Goal: Information Seeking & Learning: Check status

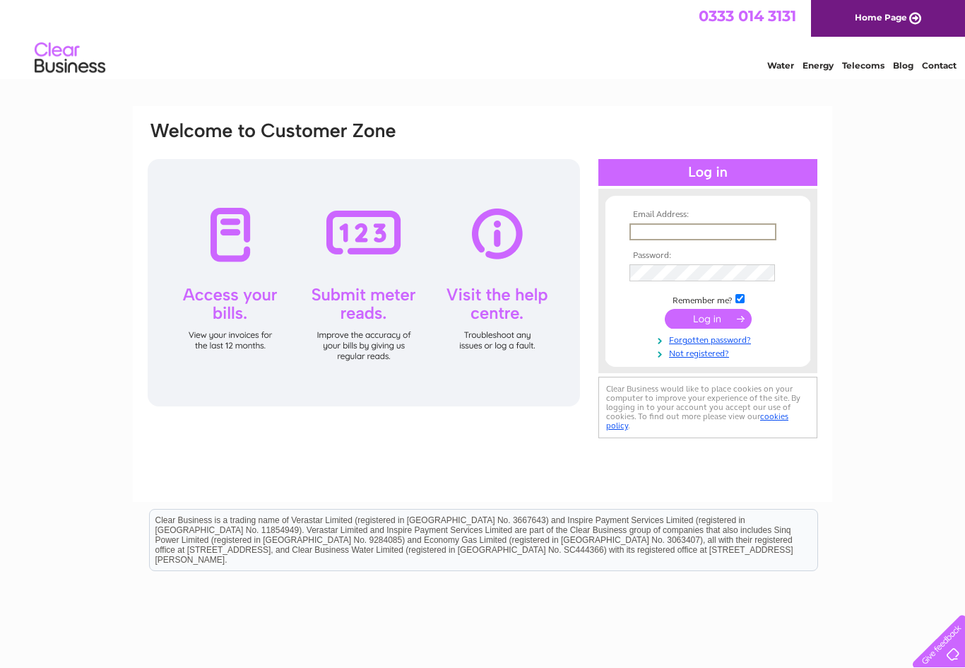
click at [742, 229] on input "text" at bounding box center [703, 231] width 147 height 17
type input "office@skirmishwycombe.com"
click at [708, 319] on input "submit" at bounding box center [708, 319] width 87 height 20
click at [719, 318] on input "submit" at bounding box center [708, 317] width 87 height 20
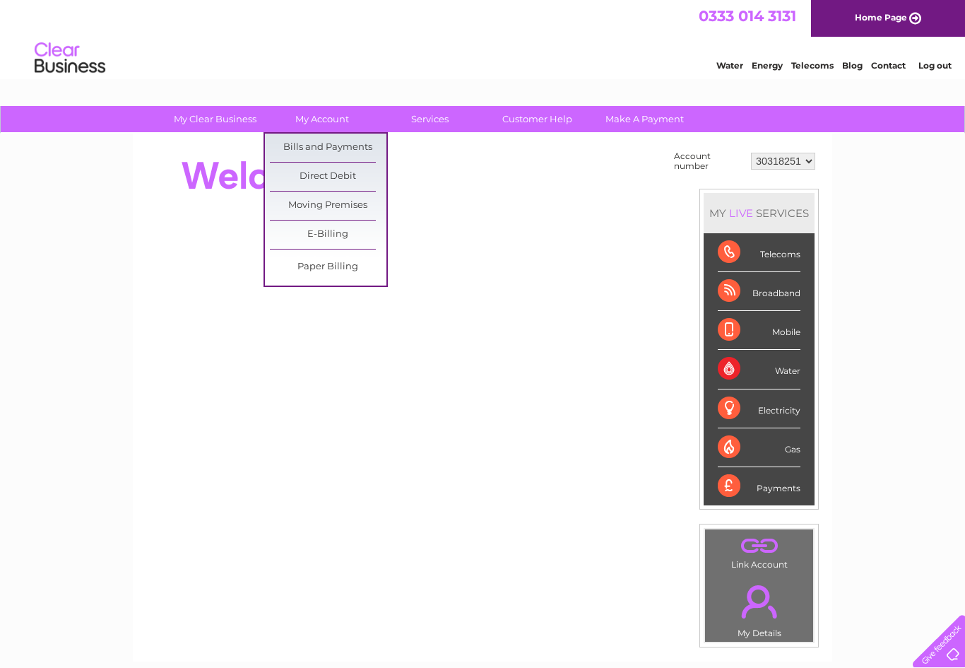
click at [356, 148] on link "Bills and Payments" at bounding box center [328, 148] width 117 height 28
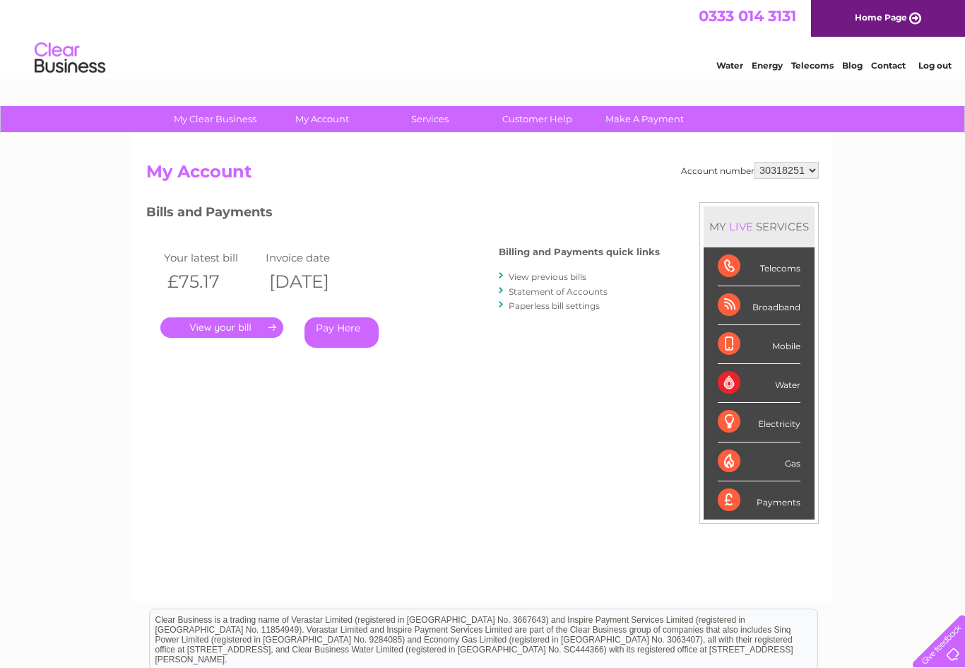
click at [580, 271] on link "View previous bills" at bounding box center [548, 276] width 78 height 11
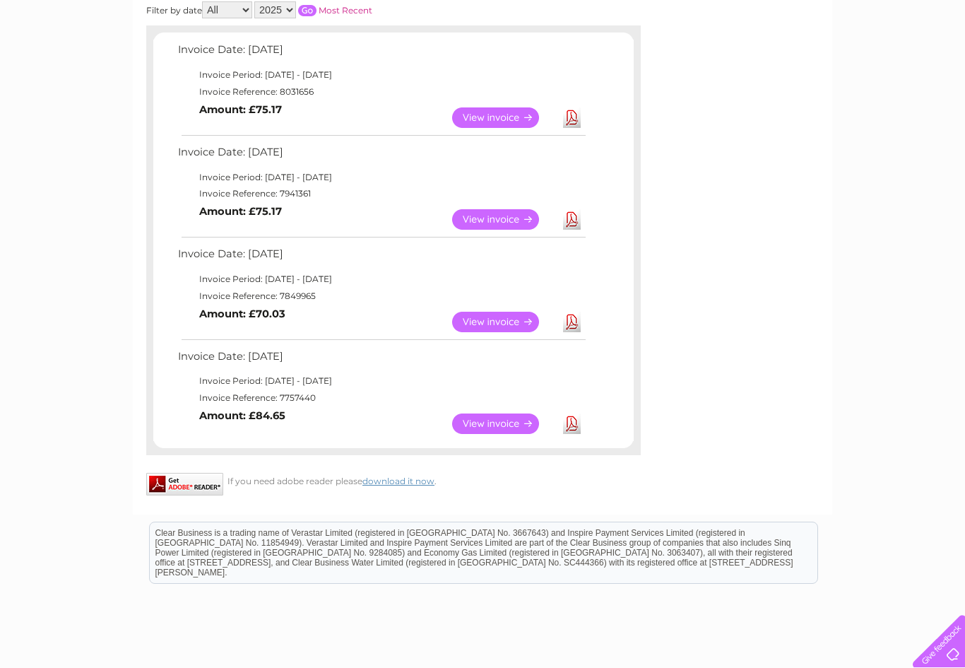
scroll to position [224, 0]
click at [512, 422] on link "View" at bounding box center [504, 424] width 104 height 20
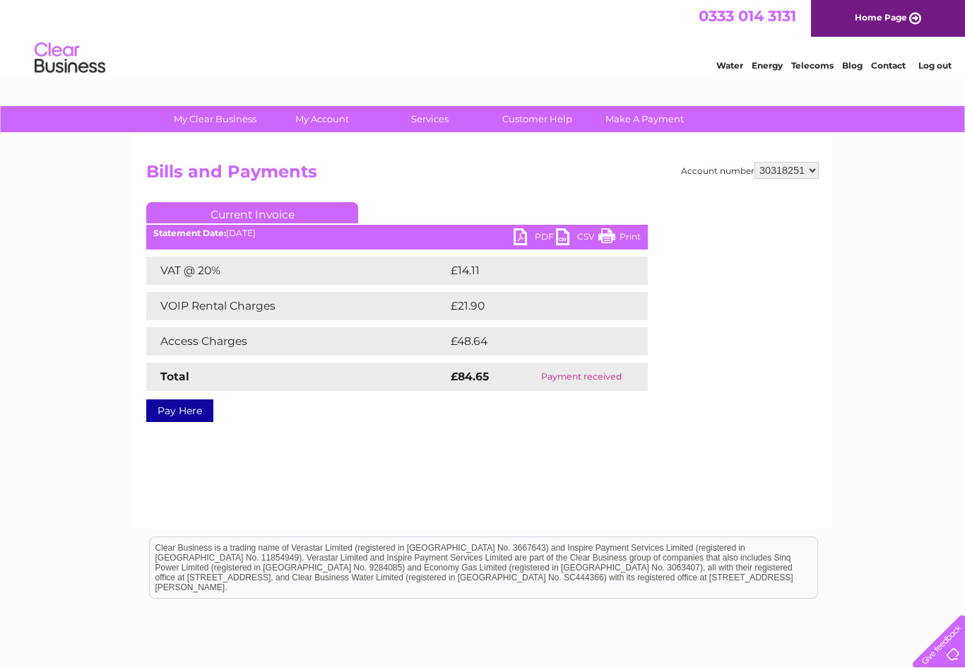
click at [541, 242] on link "PDF" at bounding box center [535, 238] width 42 height 20
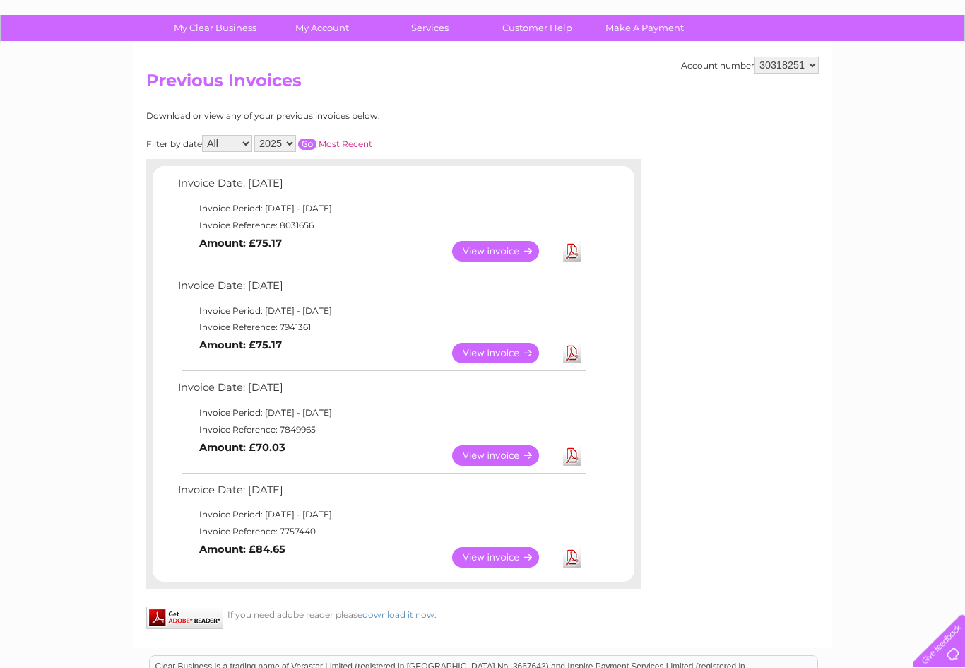
scroll to position [96, 0]
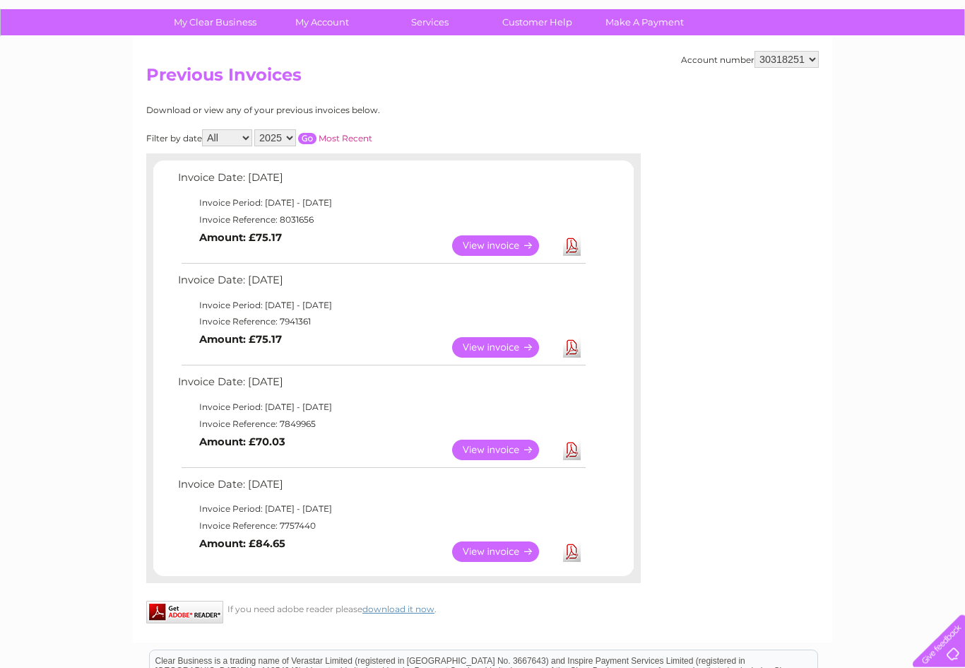
click at [237, 141] on select "All May June July August" at bounding box center [227, 138] width 50 height 17
click at [280, 142] on select "2025" at bounding box center [275, 137] width 42 height 17
click at [296, 133] on select "2025" at bounding box center [275, 137] width 42 height 17
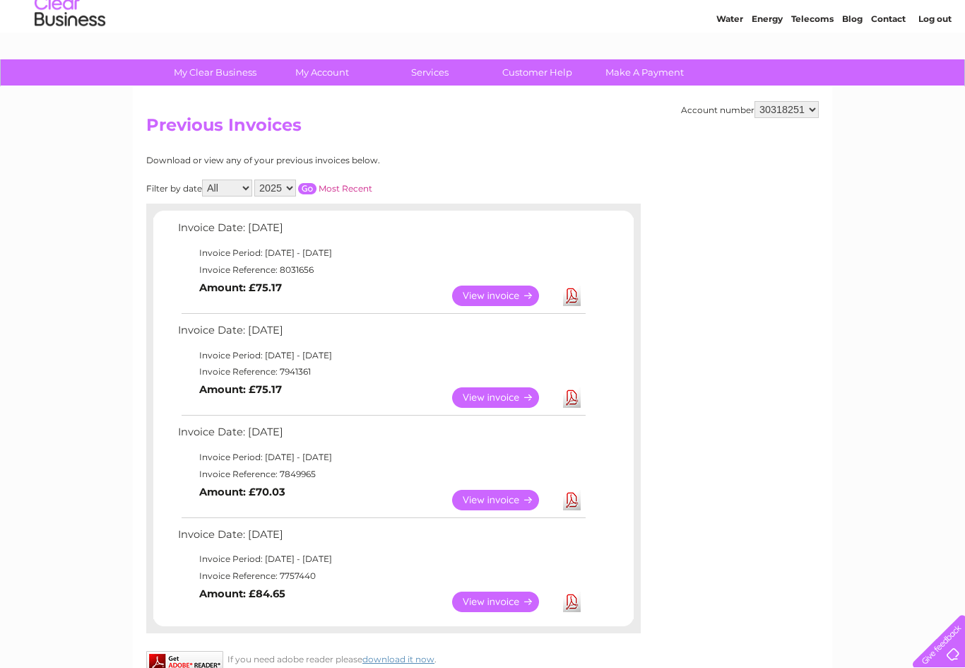
scroll to position [0, 0]
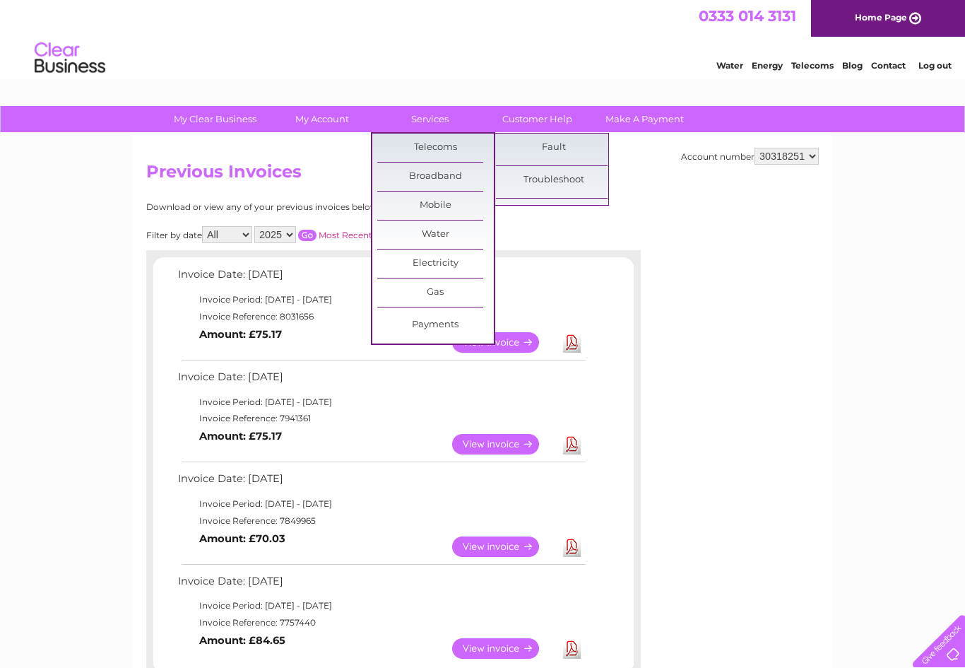
click at [445, 179] on link "Broadband" at bounding box center [435, 177] width 117 height 28
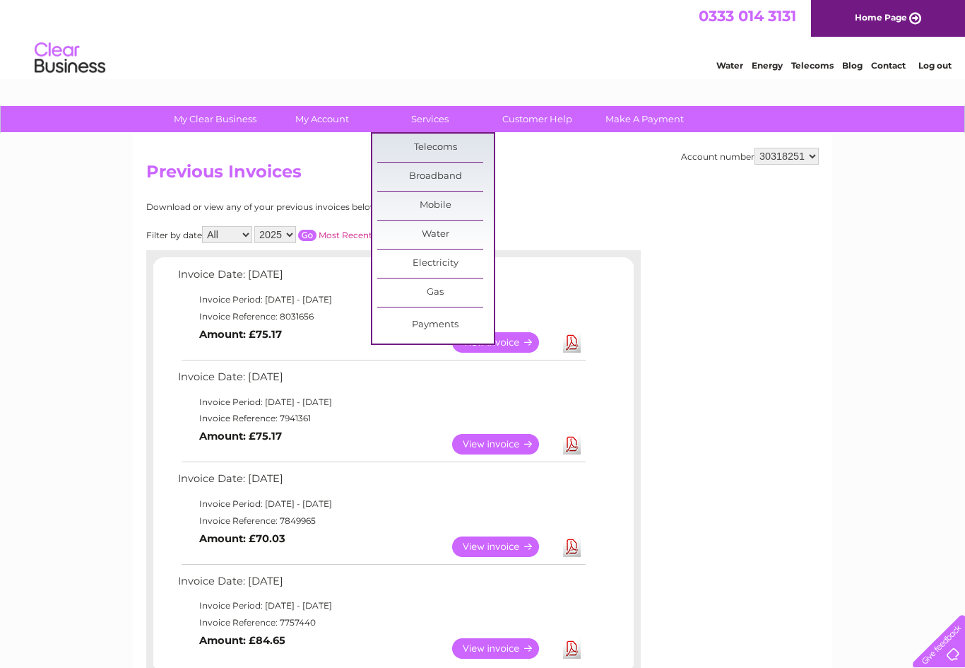
click at [453, 172] on link "Broadband" at bounding box center [435, 177] width 117 height 28
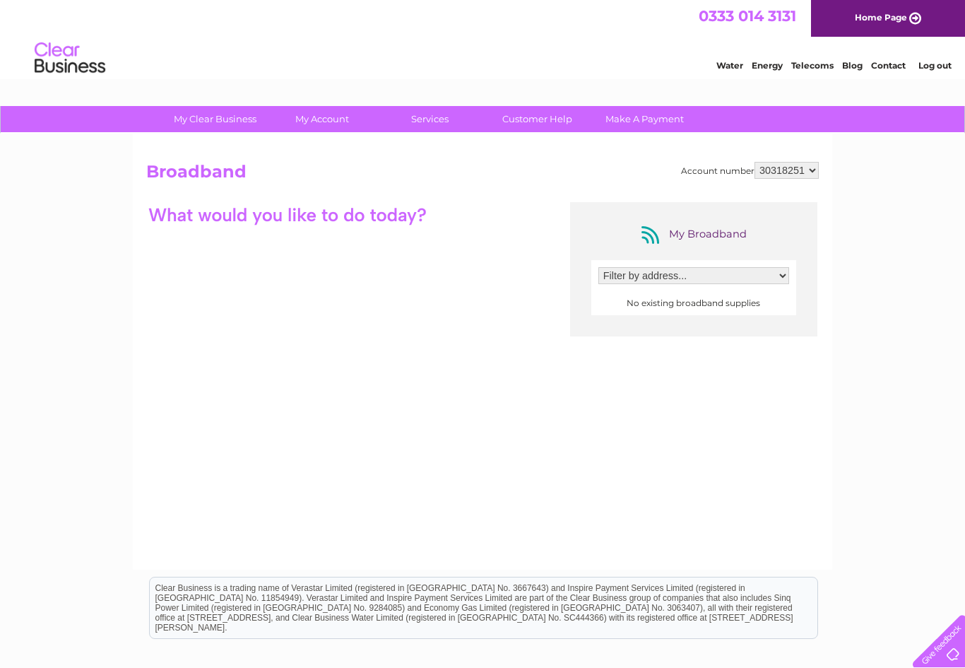
click at [760, 279] on select "Filter by address..." at bounding box center [694, 275] width 191 height 17
click at [295, 219] on div at bounding box center [287, 214] width 283 height 25
click at [324, 348] on div "My Broadband Filter by address... No existing broadband supplies" at bounding box center [482, 340] width 673 height 276
click at [348, 396] on div "My Broadband Filter by address... No existing broadband supplies" at bounding box center [482, 340] width 673 height 276
click at [399, 355] on div "My Broadband Filter by address... No existing broadband supplies" at bounding box center [482, 340] width 673 height 276
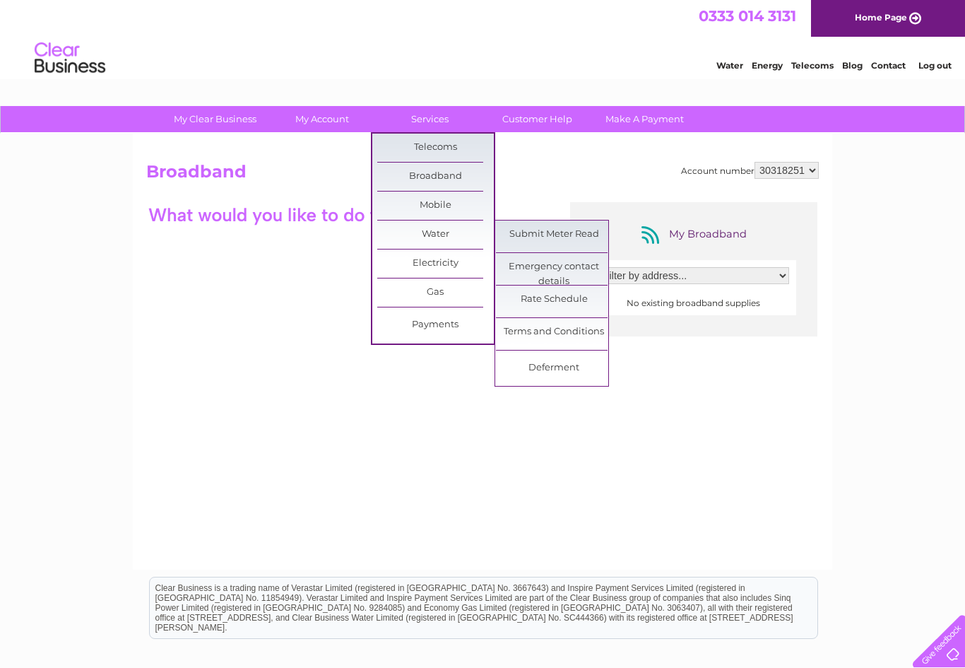
click at [459, 333] on link "Payments" at bounding box center [435, 325] width 117 height 28
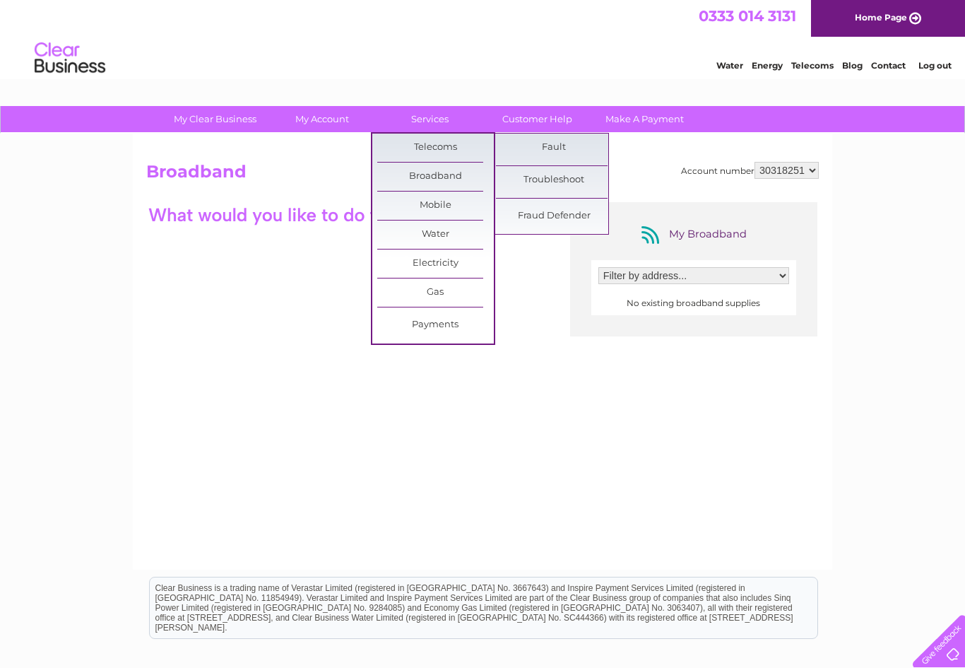
click at [564, 143] on link "Fault" at bounding box center [554, 148] width 117 height 28
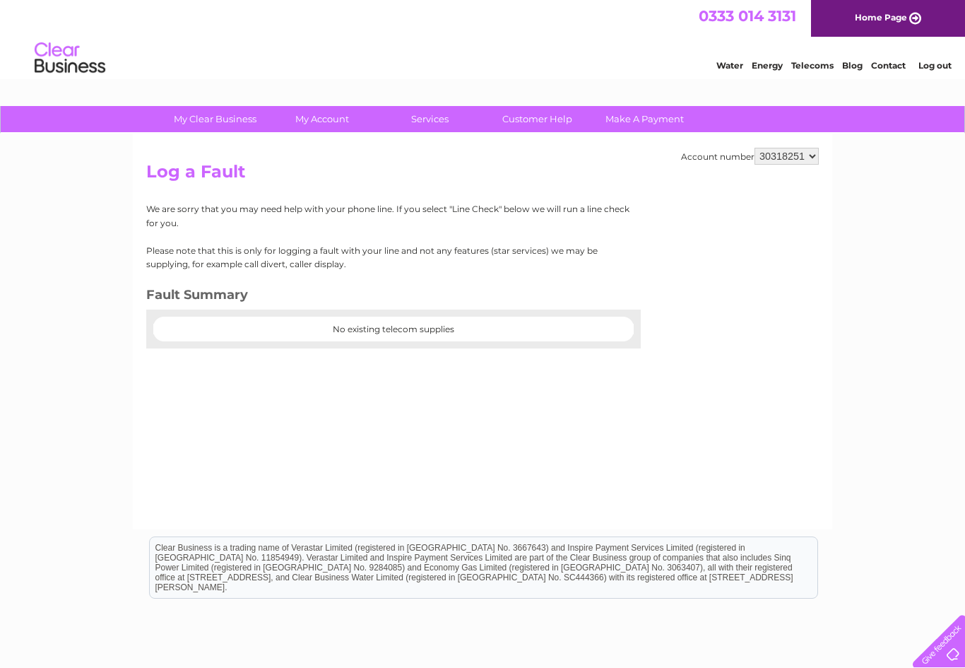
click at [483, 327] on center "No existing telecom supplies" at bounding box center [393, 329] width 481 height 10
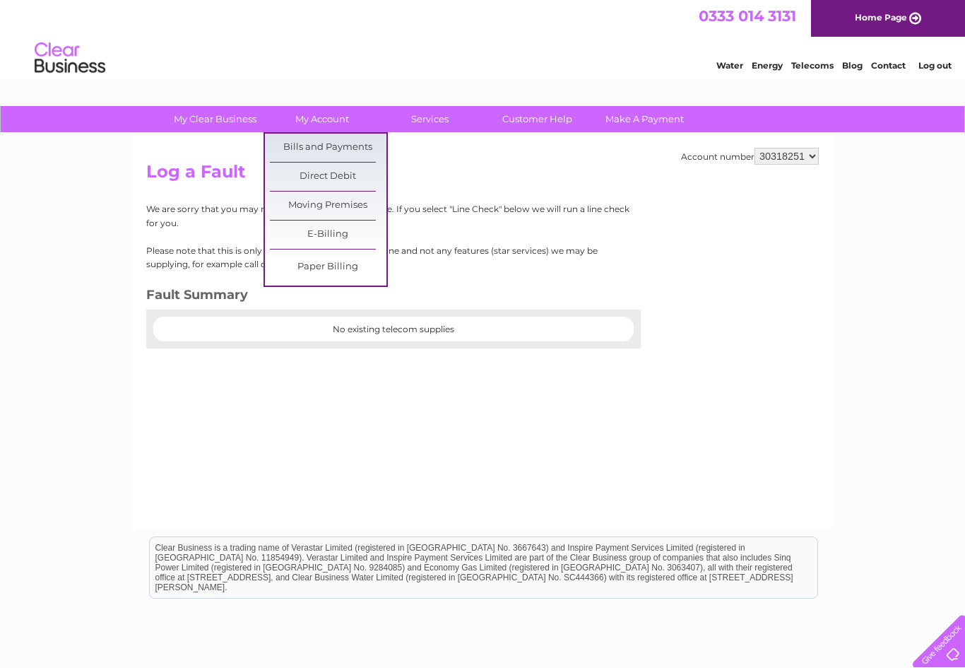
click at [370, 147] on link "Bills and Payments" at bounding box center [328, 148] width 117 height 28
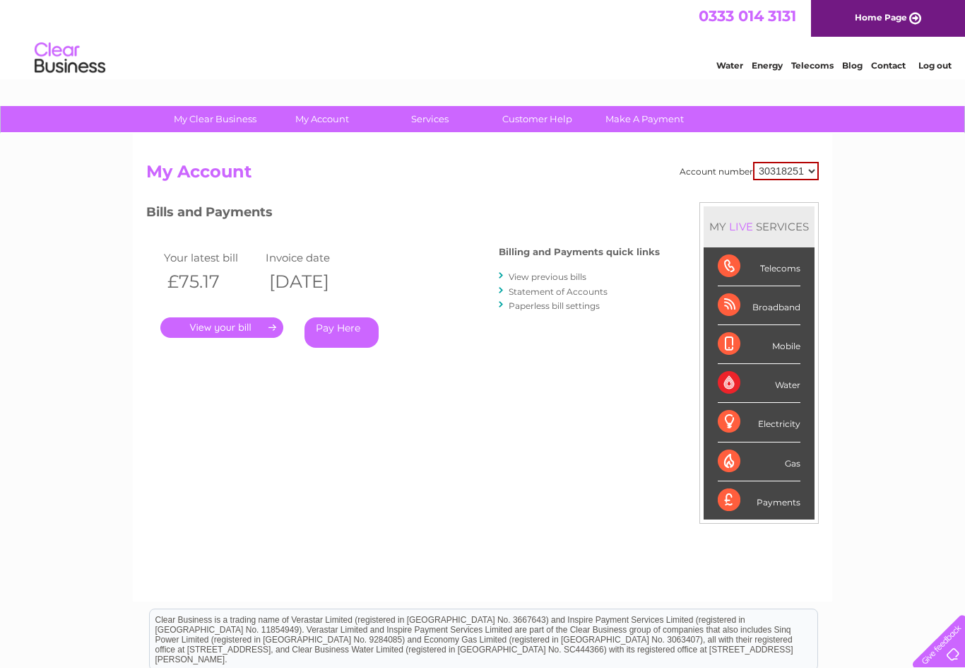
click at [247, 326] on link "." at bounding box center [221, 327] width 123 height 20
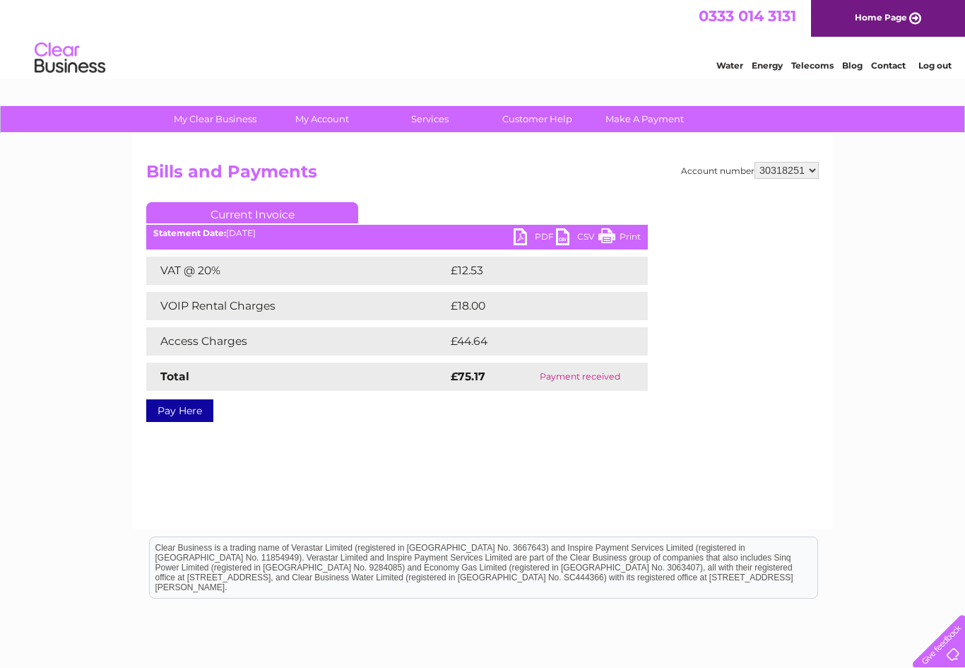
click at [534, 242] on link "PDF" at bounding box center [535, 238] width 42 height 20
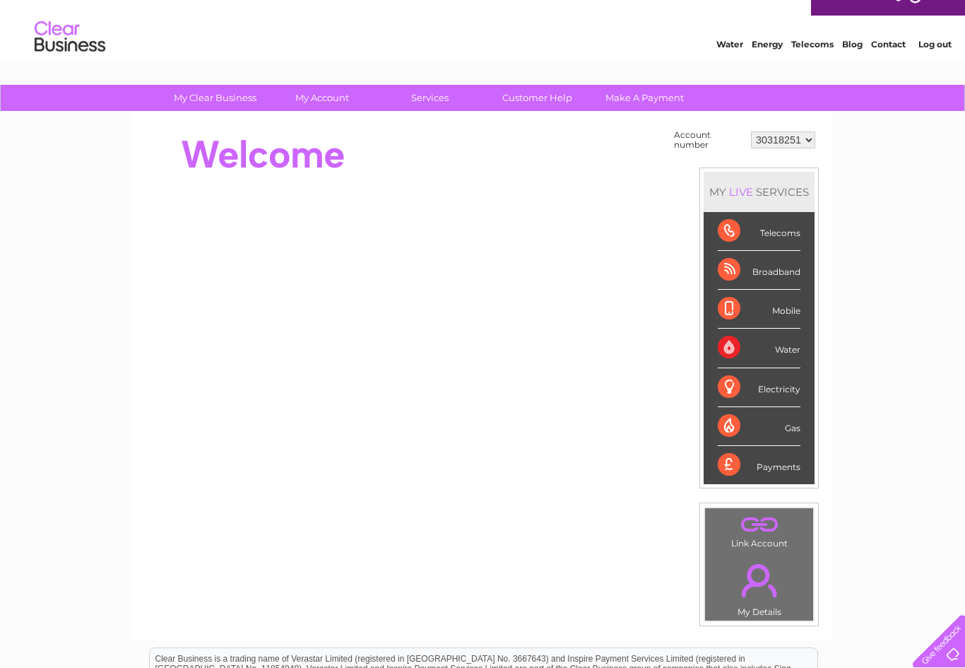
scroll to position [24, 0]
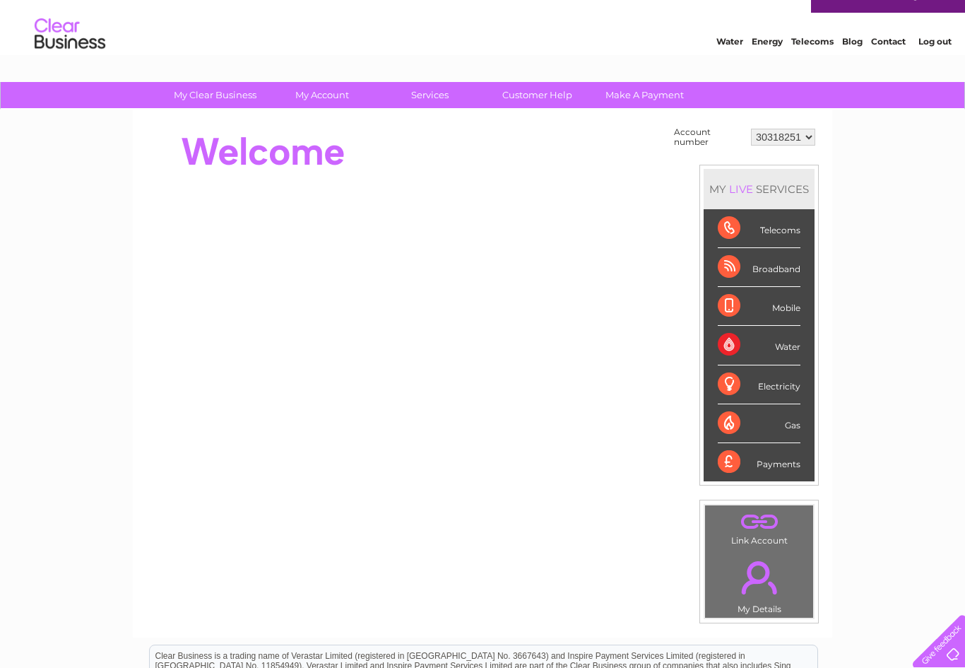
click at [787, 375] on div "Electricity" at bounding box center [759, 384] width 83 height 39
click at [781, 384] on div "Electricity" at bounding box center [759, 384] width 83 height 39
click at [734, 370] on div "Electricity" at bounding box center [759, 384] width 83 height 39
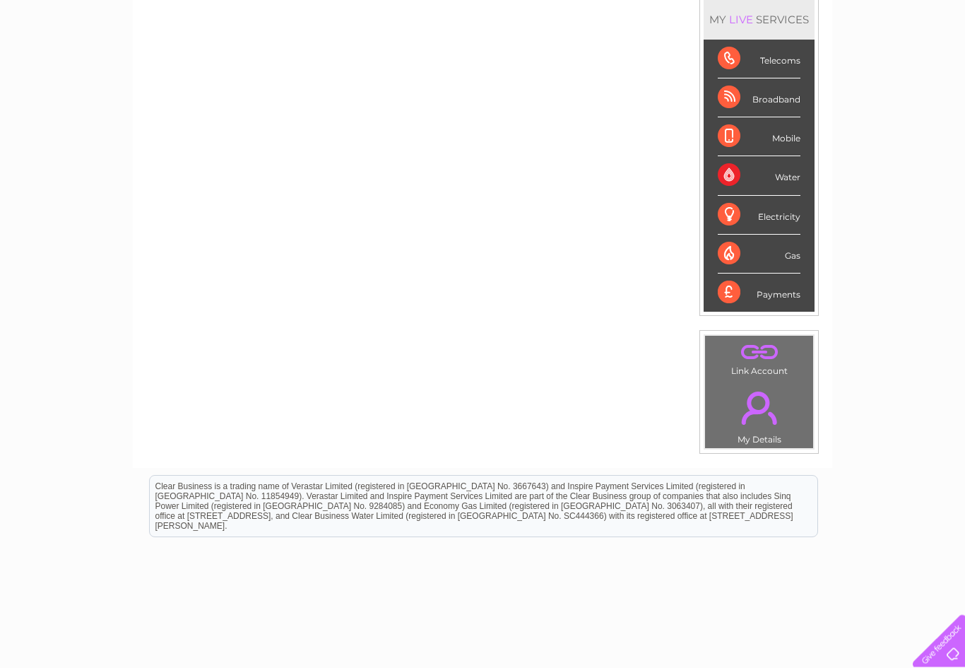
scroll to position [195, 0]
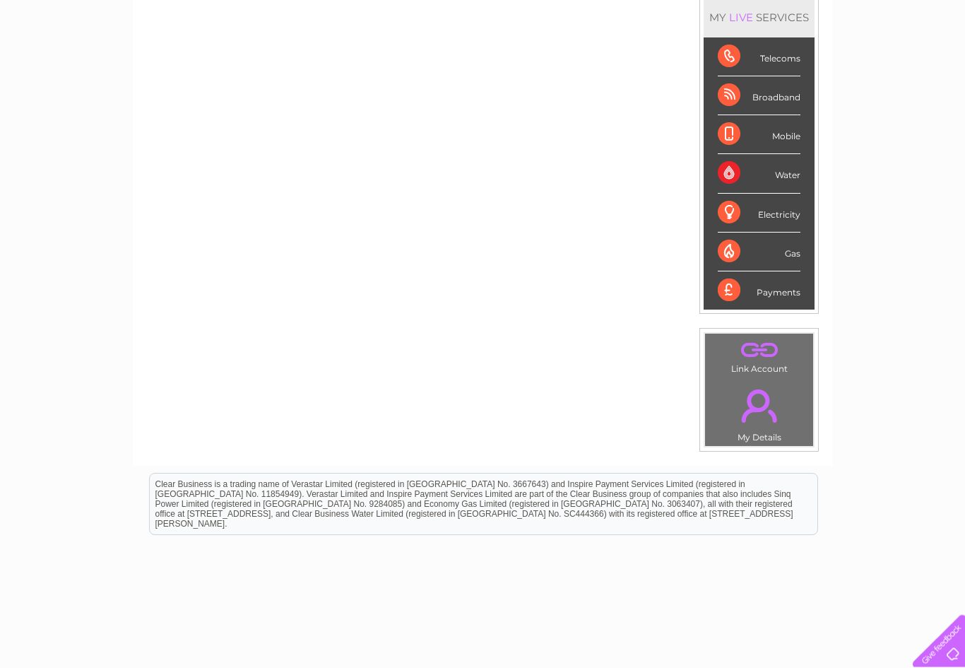
click at [785, 294] on div "Payments" at bounding box center [759, 291] width 83 height 38
click at [767, 354] on link "." at bounding box center [759, 350] width 101 height 25
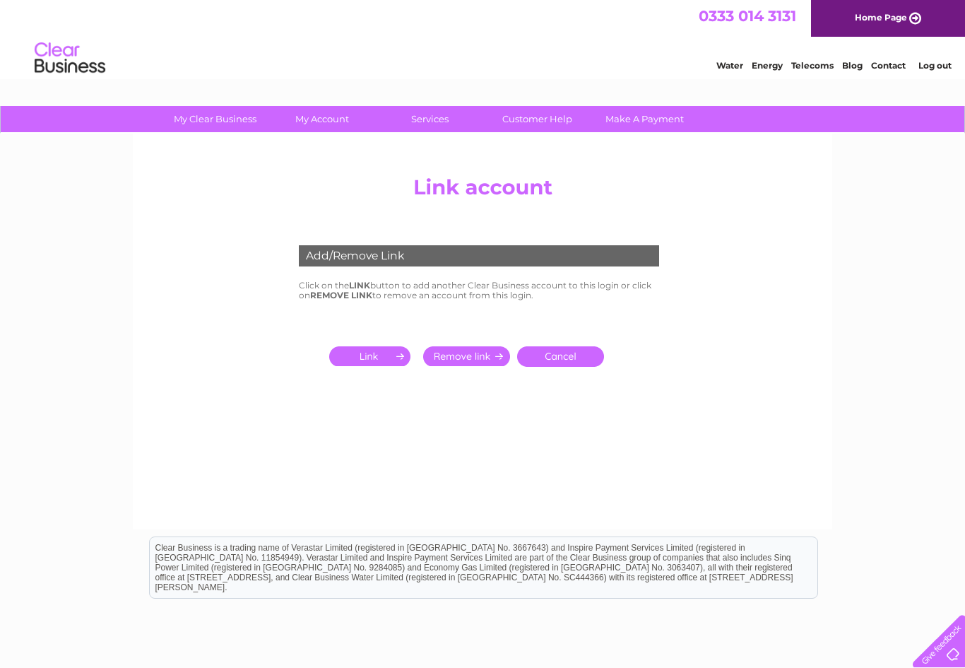
click at [567, 358] on link "Cancel" at bounding box center [560, 356] width 87 height 20
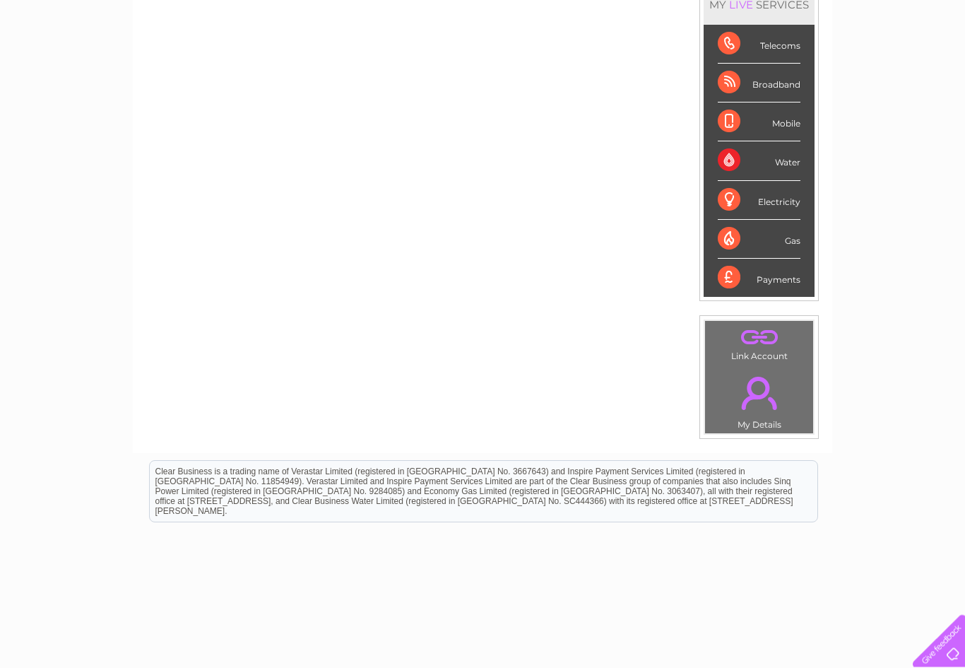
scroll to position [216, 0]
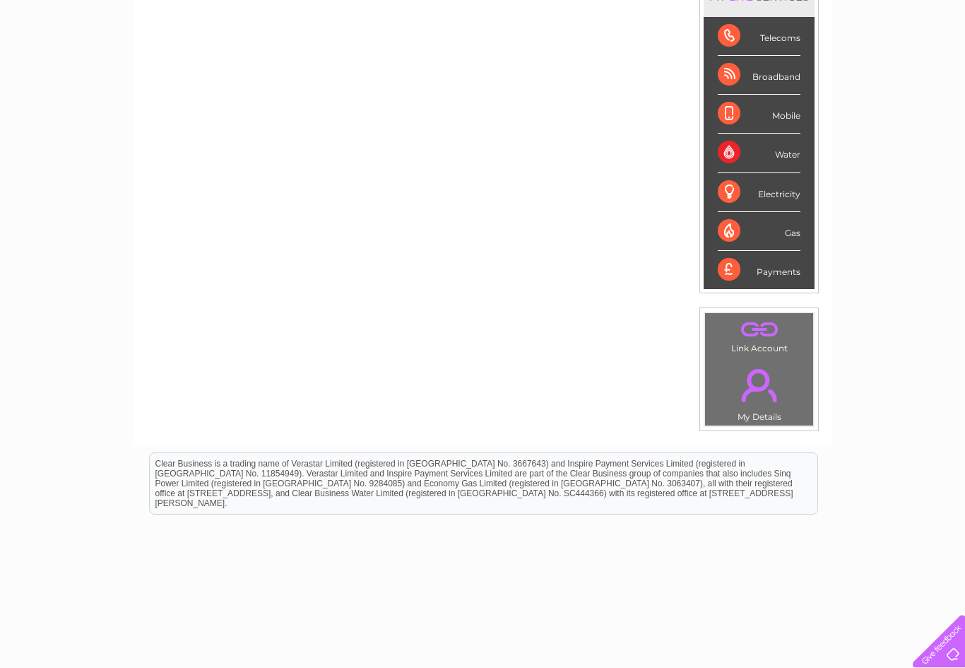
click at [756, 397] on link "." at bounding box center [759, 384] width 101 height 49
